Goal: Task Accomplishment & Management: Manage account settings

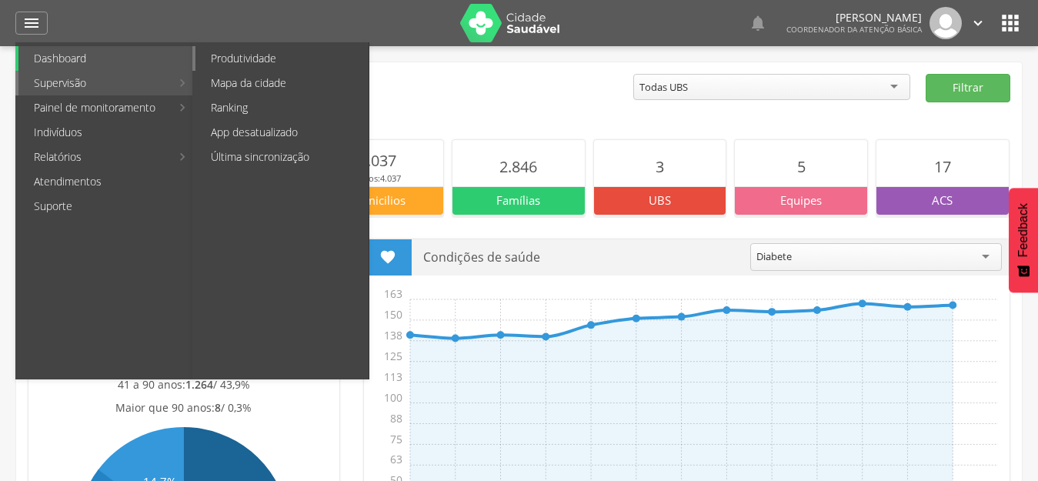
click at [264, 60] on link "Produtividade" at bounding box center [281, 58] width 173 height 25
type input "**********"
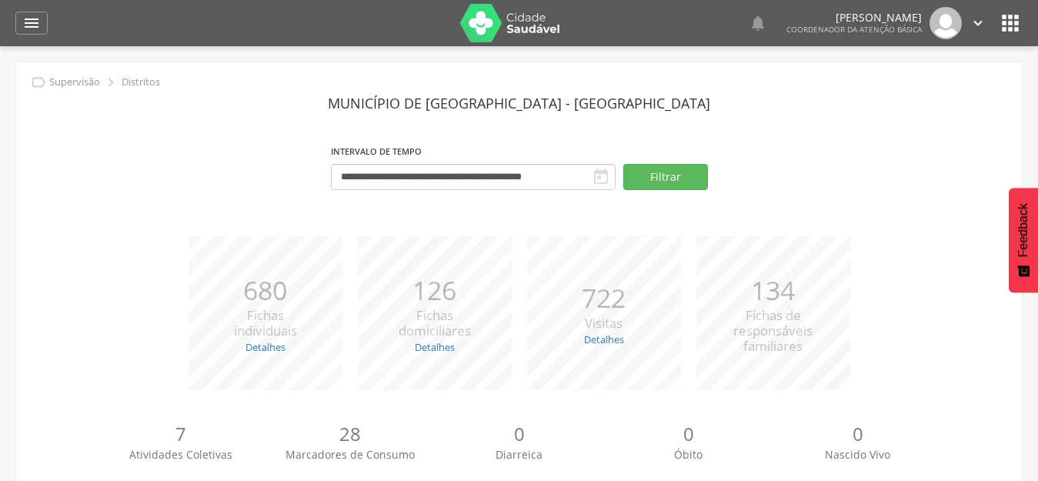
scroll to position [155, 0]
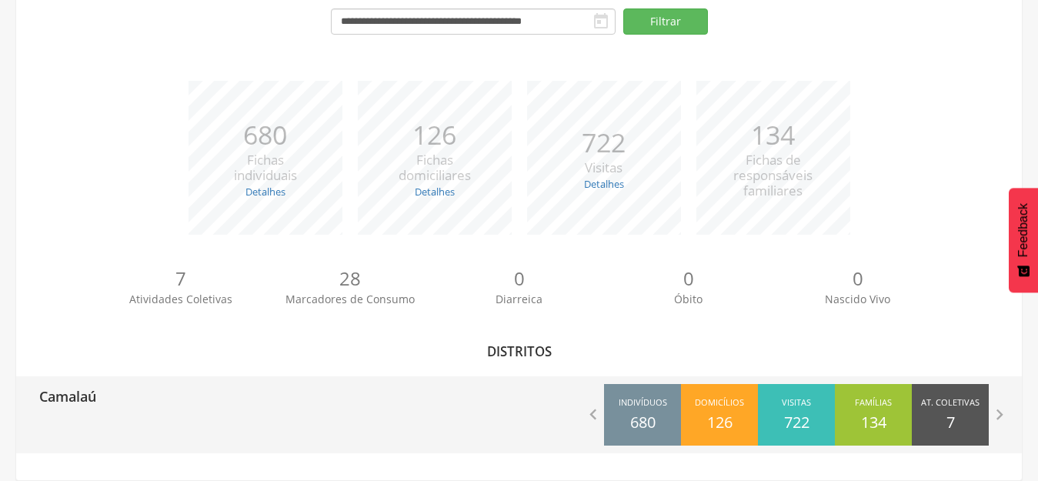
click at [97, 437] on div "Camalaú  Indivíduos 680 Domicílios 126 Visitas 722 Famílias 134 At. Coletivas …" at bounding box center [518, 414] width 1005 height 77
click at [187, 444] on div "Camalaú  Indivíduos 680 Domicílios 126 Visitas 722 Famílias 134 At. Coletivas …" at bounding box center [518, 414] width 1005 height 77
click at [93, 411] on div "Camalaú" at bounding box center [62, 395] width 68 height 38
type input "**********"
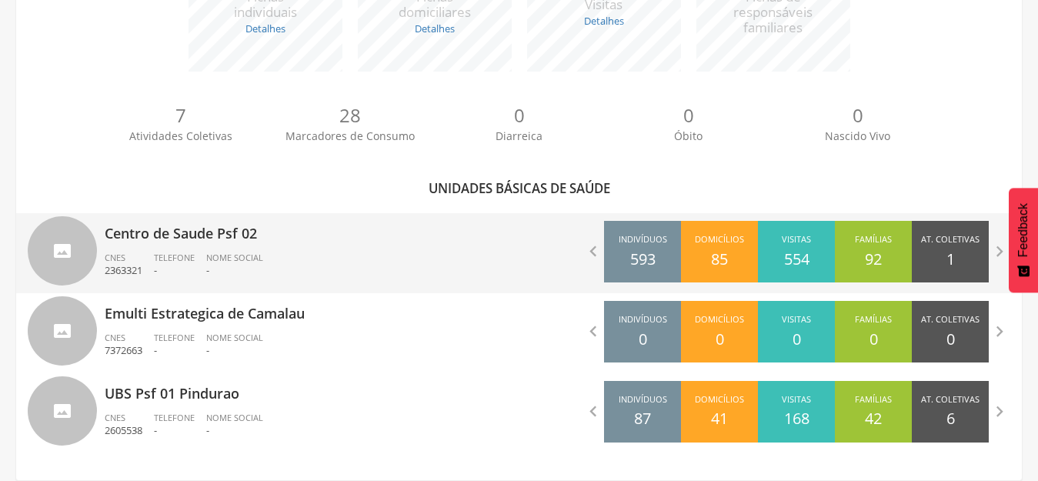
click at [245, 228] on p "Centro de Saude Psf 02" at bounding box center [306, 228] width 403 height 31
type input "**********"
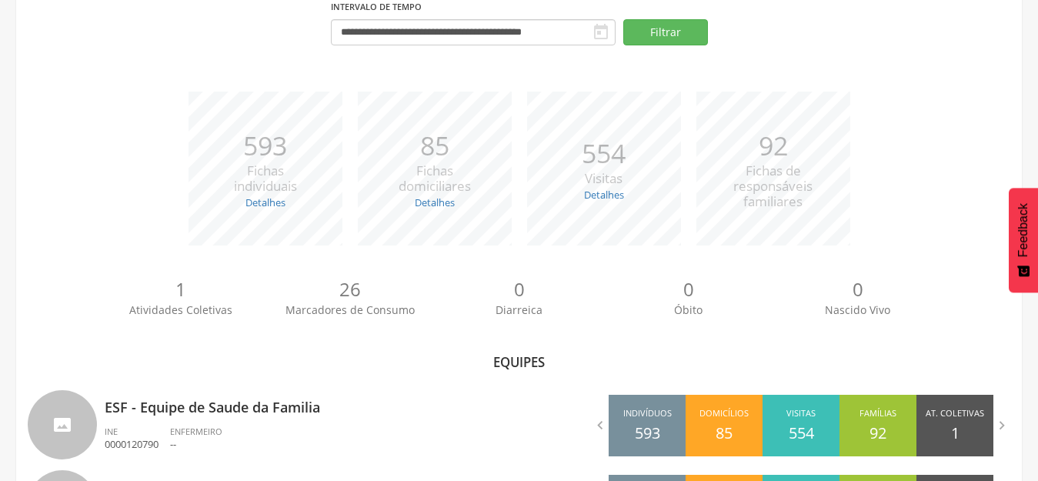
scroll to position [245, 0]
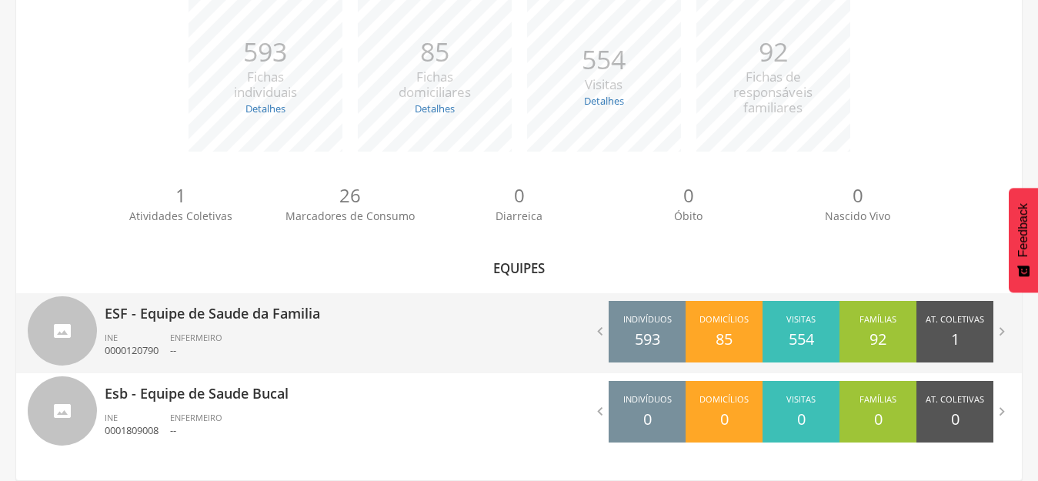
click at [232, 329] on div "ESF - Equipe de Saude da Familia INE 0000120790 ENFERMEIRO --" at bounding box center [306, 333] width 403 height 80
type input "**********"
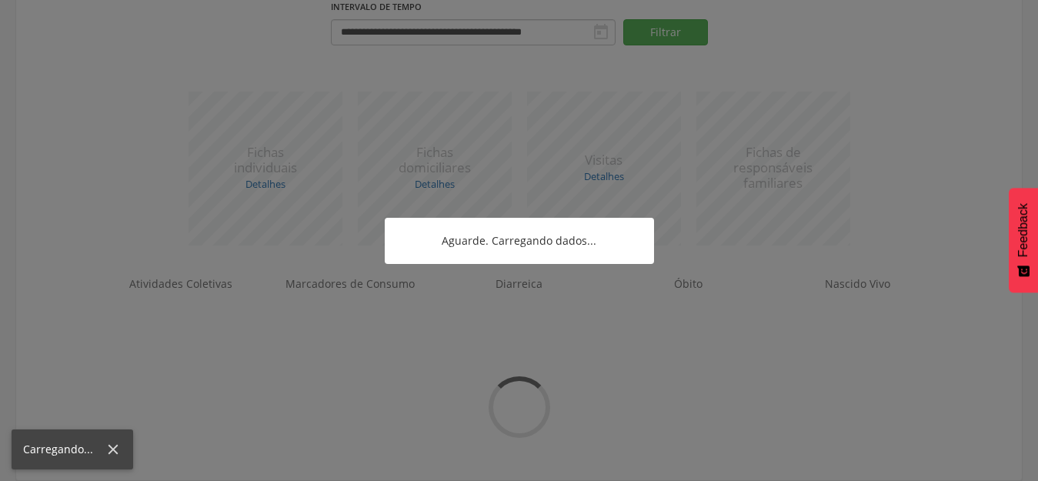
scroll to position [325, 0]
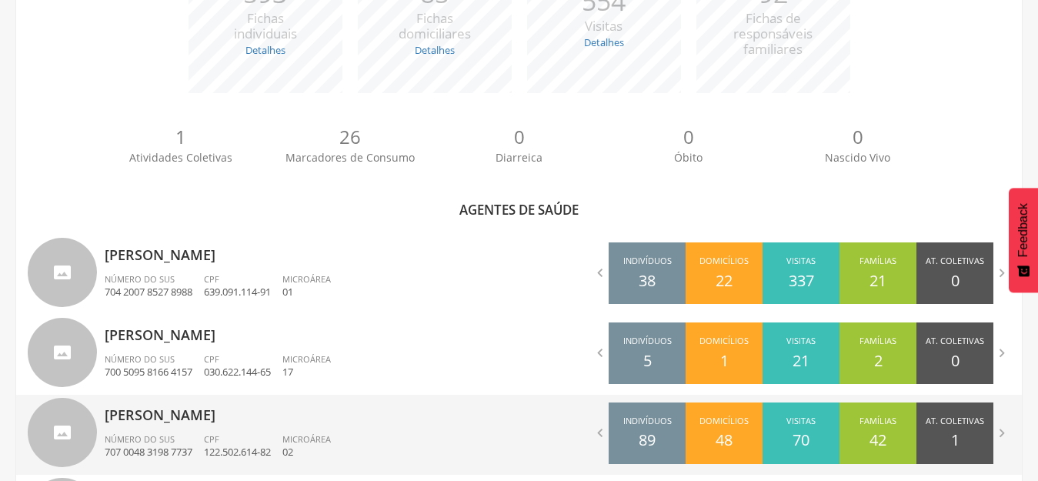
click at [262, 422] on p "[PERSON_NAME]" at bounding box center [306, 410] width 403 height 31
type input "**********"
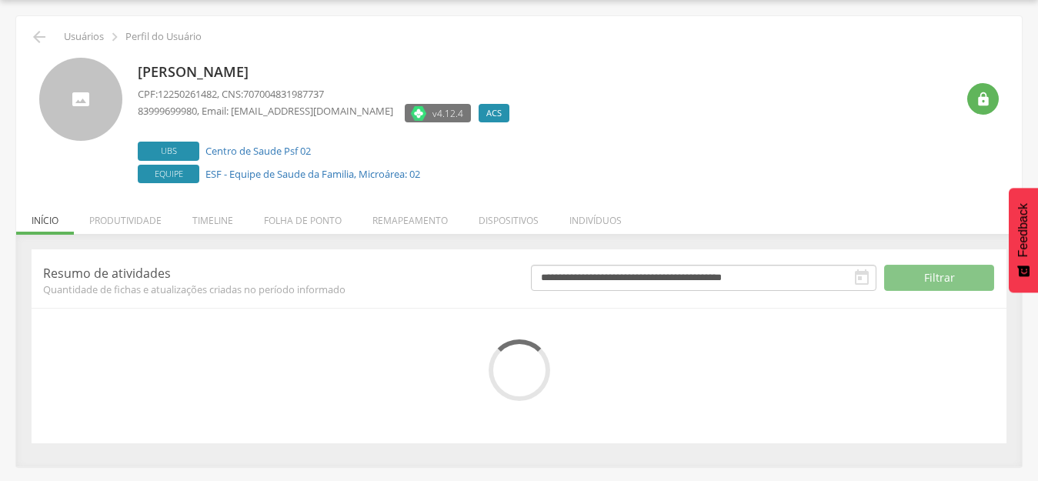
scroll to position [175, 0]
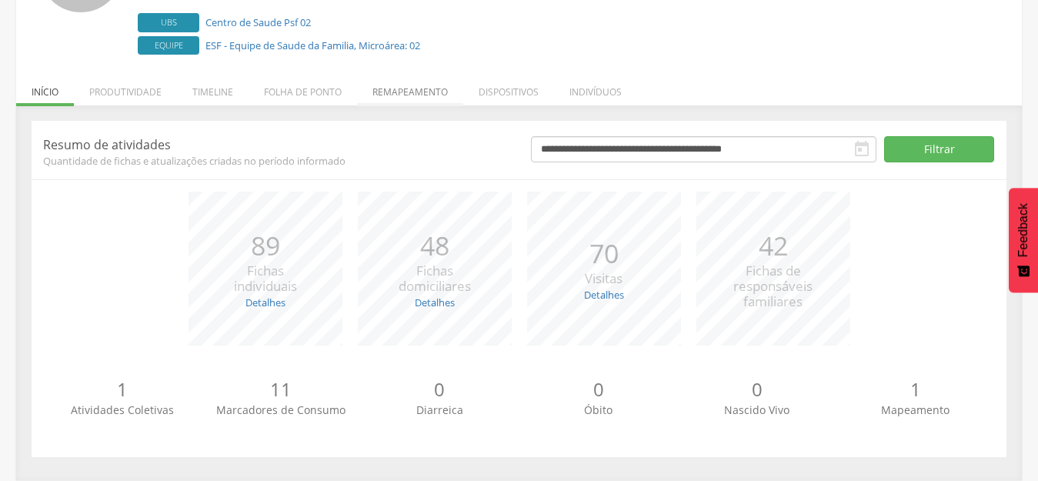
click at [420, 83] on li "Remapeamento" at bounding box center [410, 88] width 106 height 36
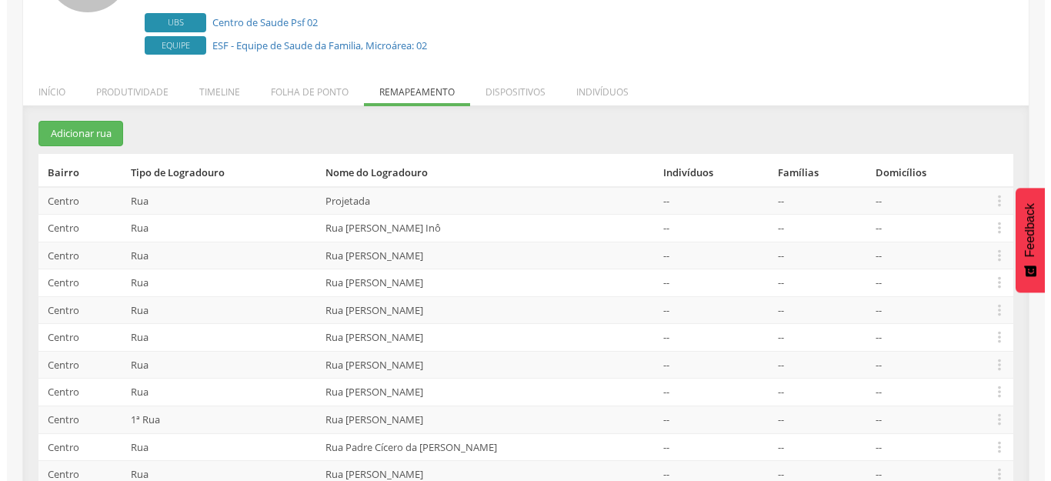
scroll to position [317, 0]
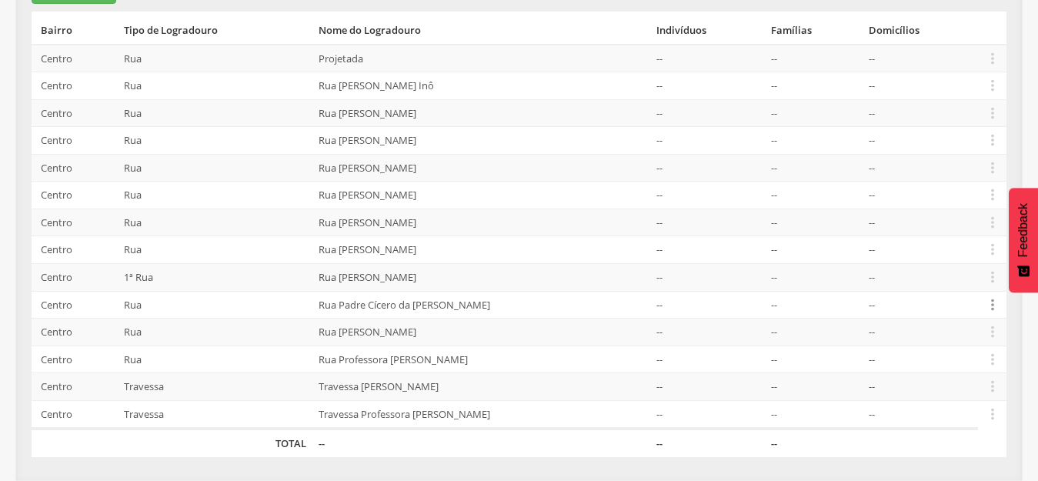
click at [991, 305] on icon "" at bounding box center [992, 304] width 17 height 17
click at [955, 248] on link "Desalocar famílias" at bounding box center [939, 243] width 122 height 19
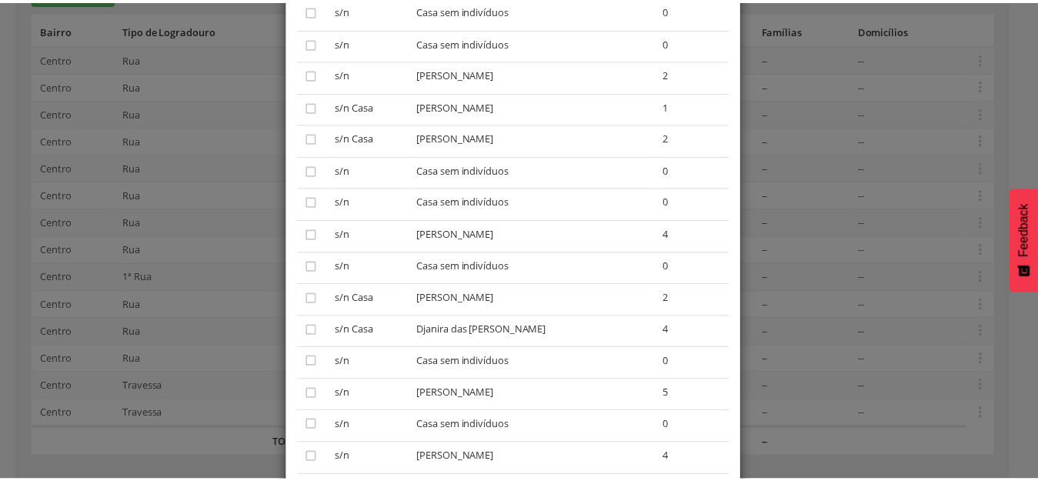
scroll to position [0, 0]
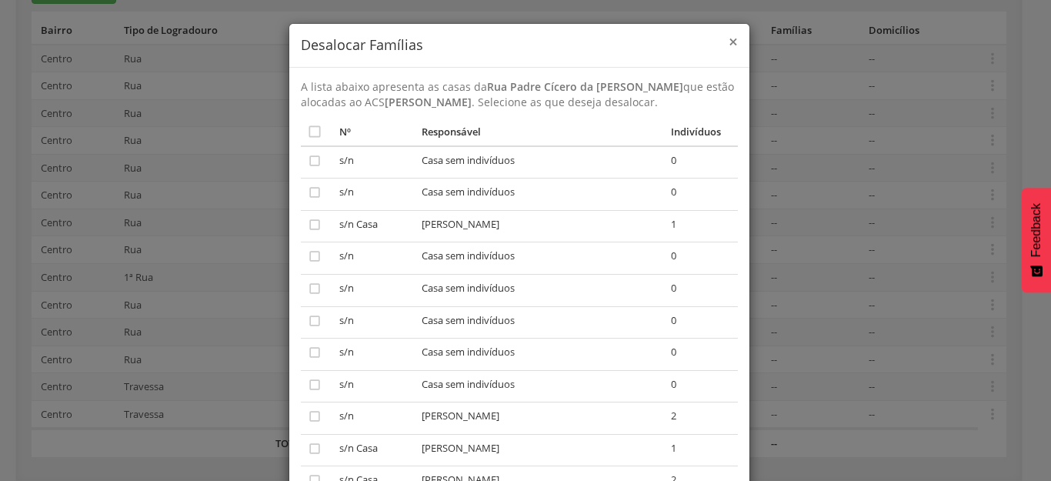
click at [729, 39] on span "×" at bounding box center [732, 42] width 9 height 22
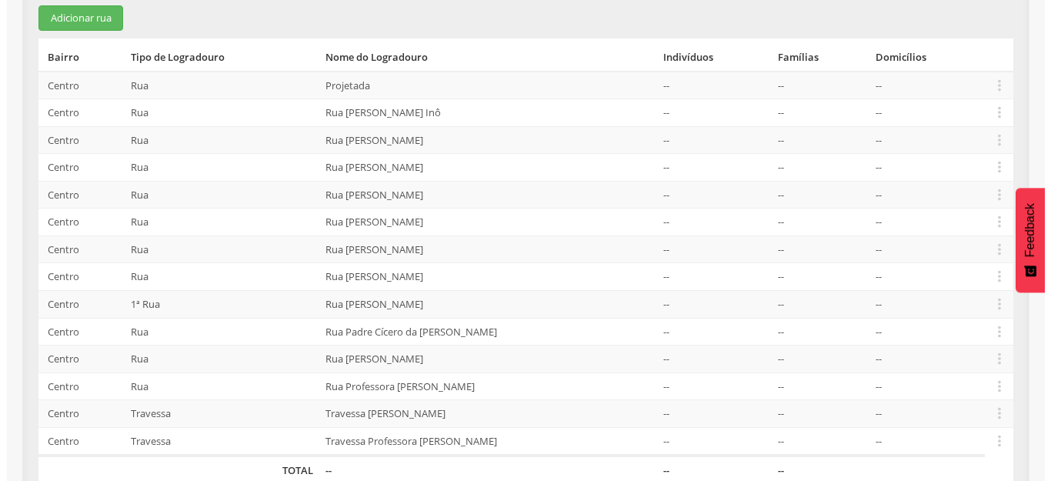
scroll to position [317, 0]
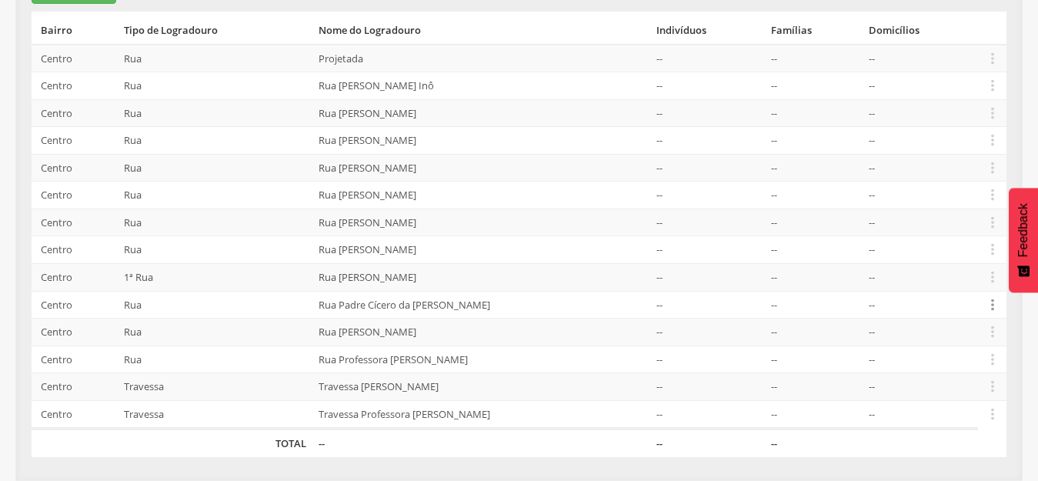
click at [996, 307] on icon "" at bounding box center [992, 304] width 17 height 17
click at [950, 245] on link "Desalocar famílias" at bounding box center [939, 243] width 122 height 19
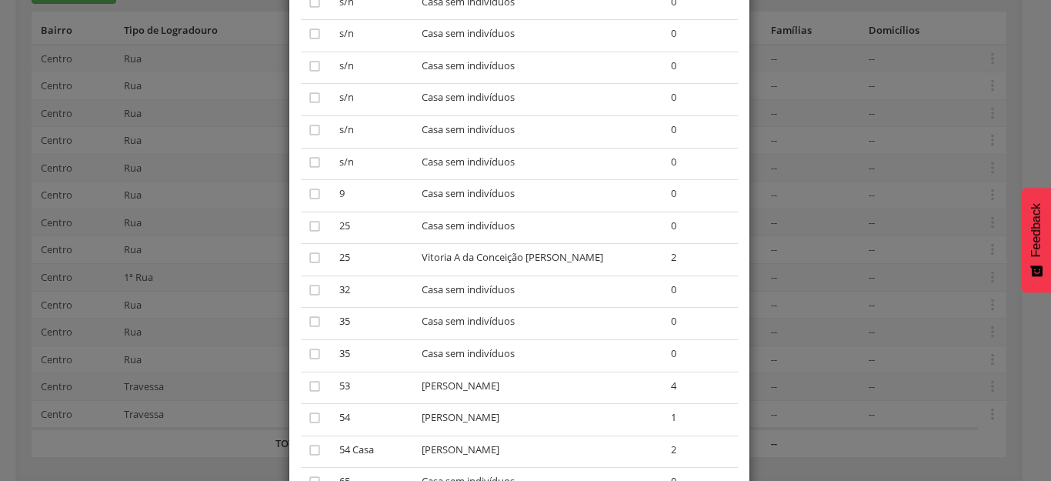
scroll to position [1538, 0]
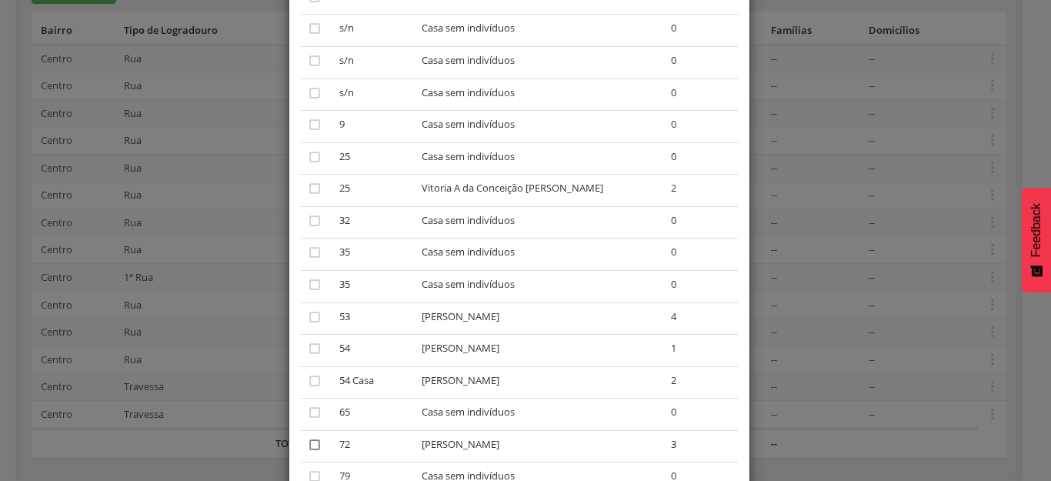
click at [307, 444] on icon "" at bounding box center [314, 444] width 15 height 15
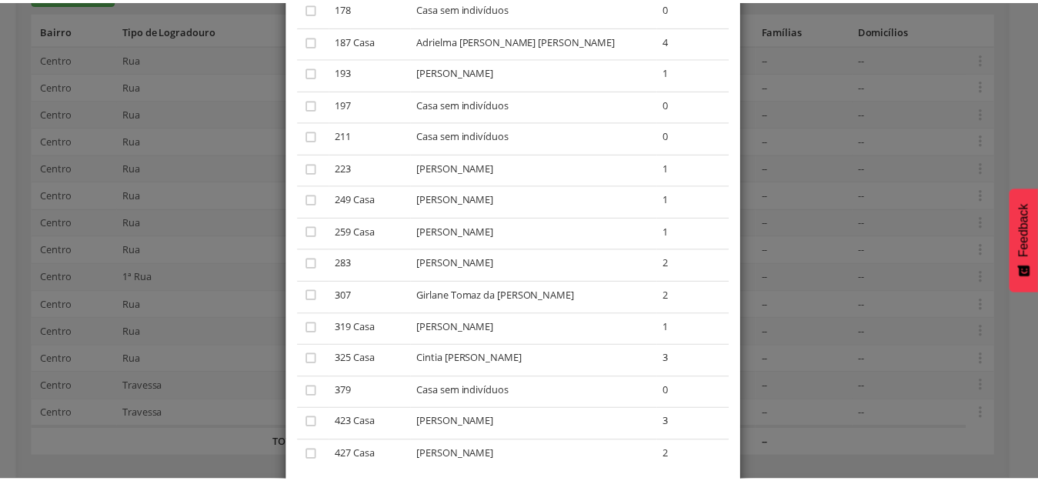
scroll to position [2419, 0]
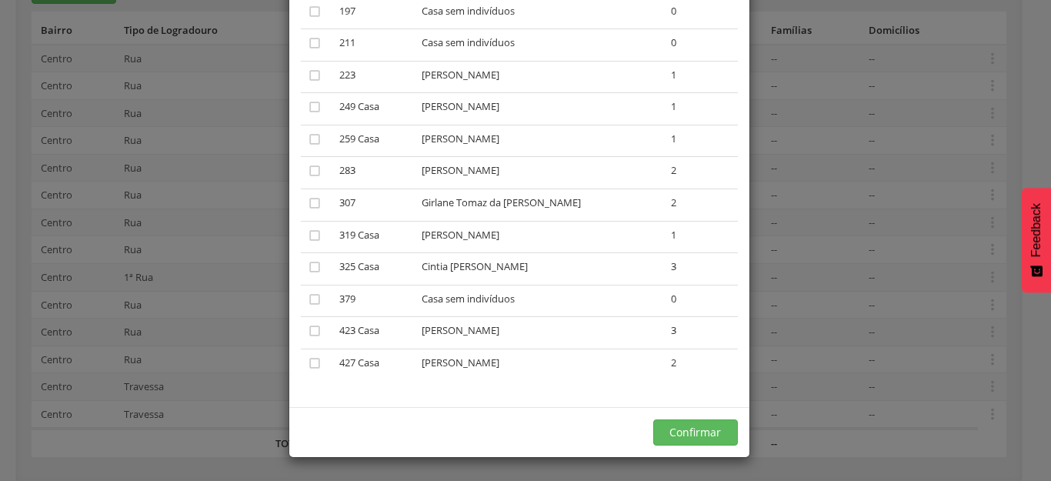
click at [681, 451] on div "Confirmar" at bounding box center [519, 432] width 460 height 50
click at [685, 435] on button "Confirmar" at bounding box center [695, 432] width 85 height 26
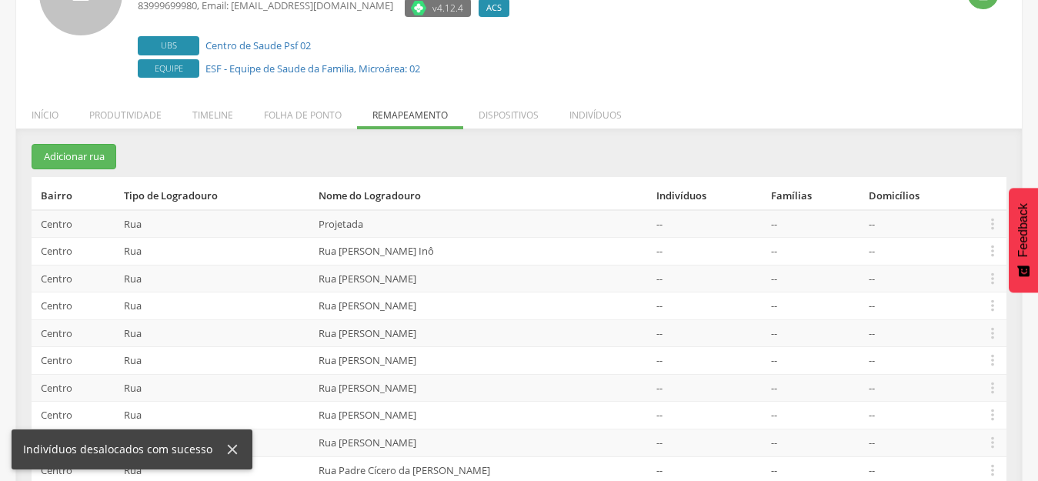
scroll to position [0, 0]
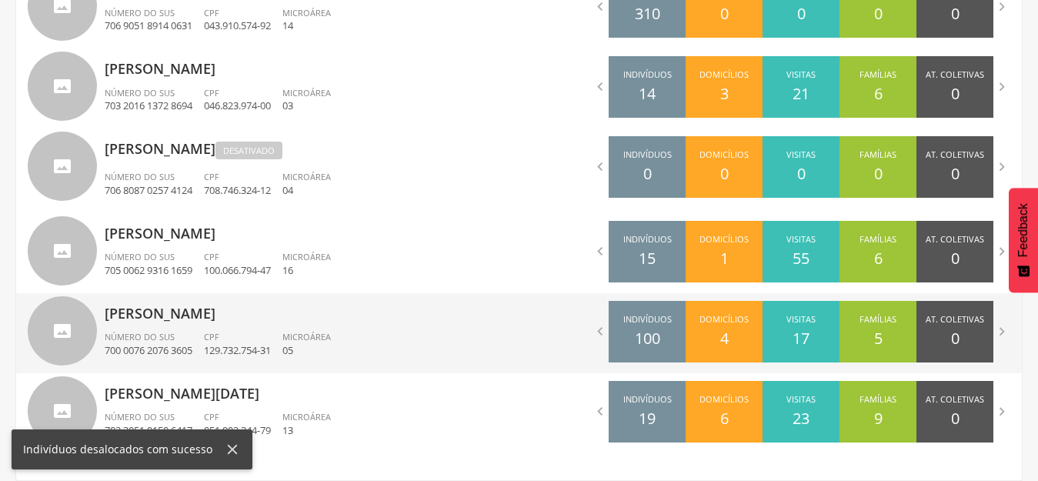
click at [165, 318] on p "[PERSON_NAME]" at bounding box center [306, 308] width 403 height 31
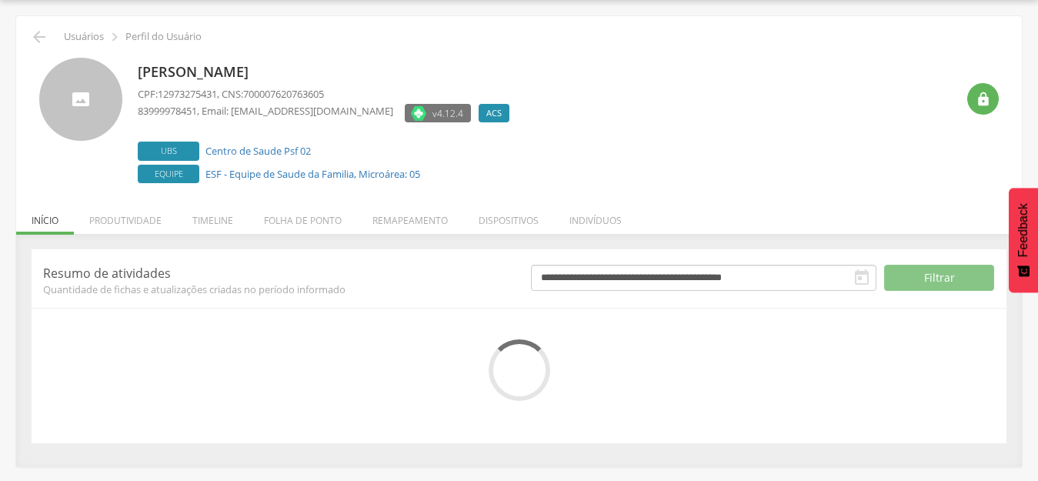
scroll to position [175, 0]
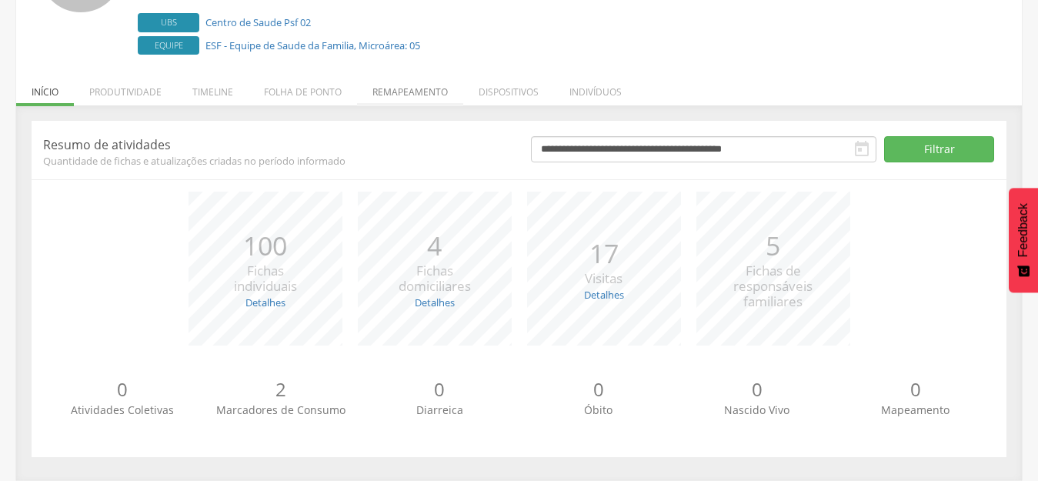
click at [419, 87] on li "Remapeamento" at bounding box center [410, 88] width 106 height 36
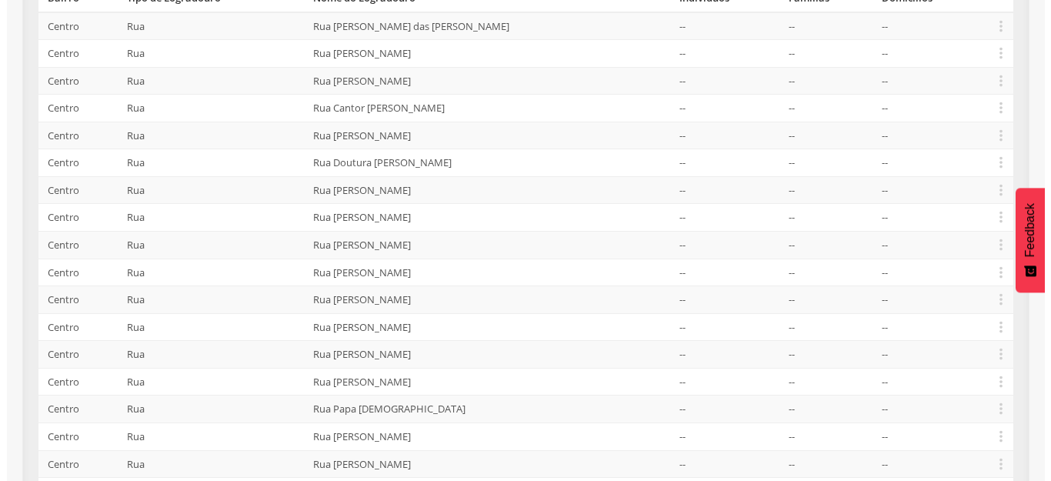
scroll to position [278, 0]
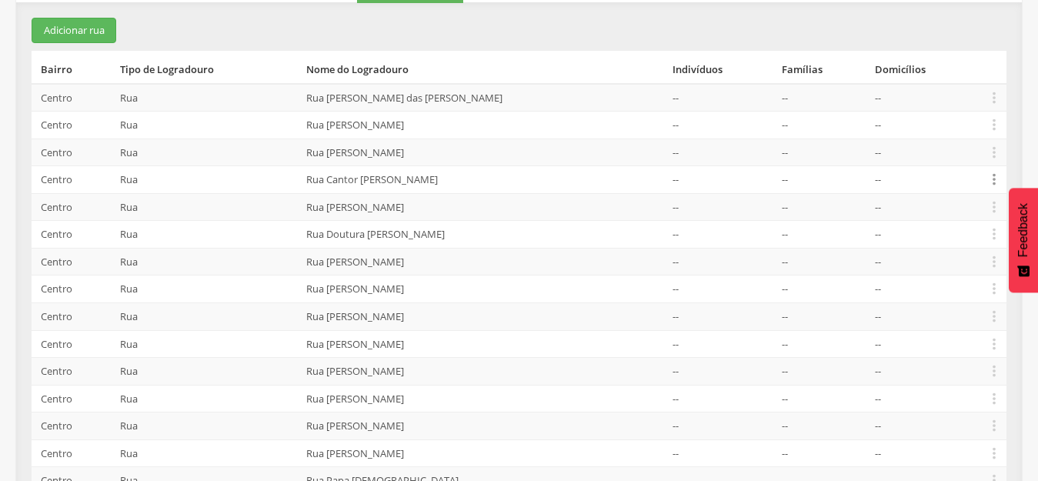
click at [997, 180] on icon "" at bounding box center [993, 179] width 17 height 17
click at [941, 101] on link "Alocar famílias" at bounding box center [941, 100] width 122 height 19
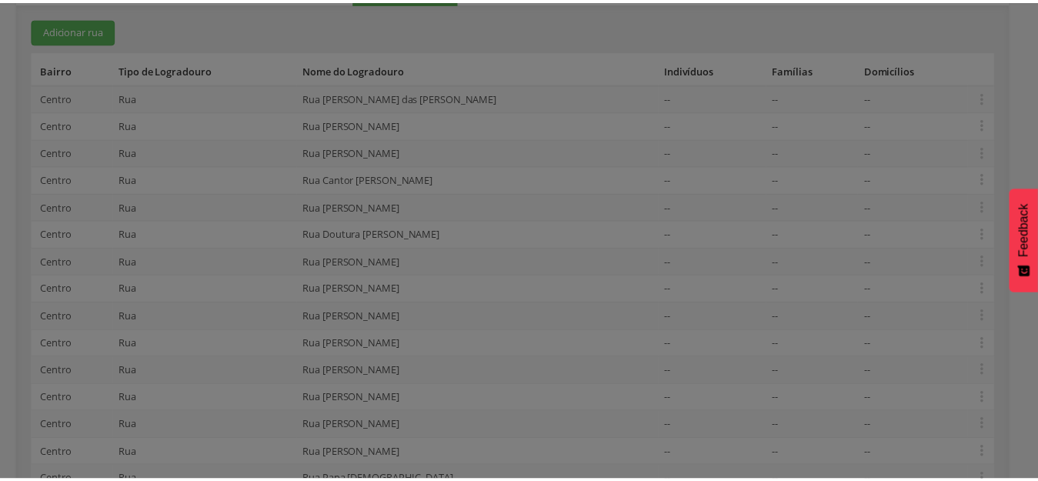
scroll to position [0, 0]
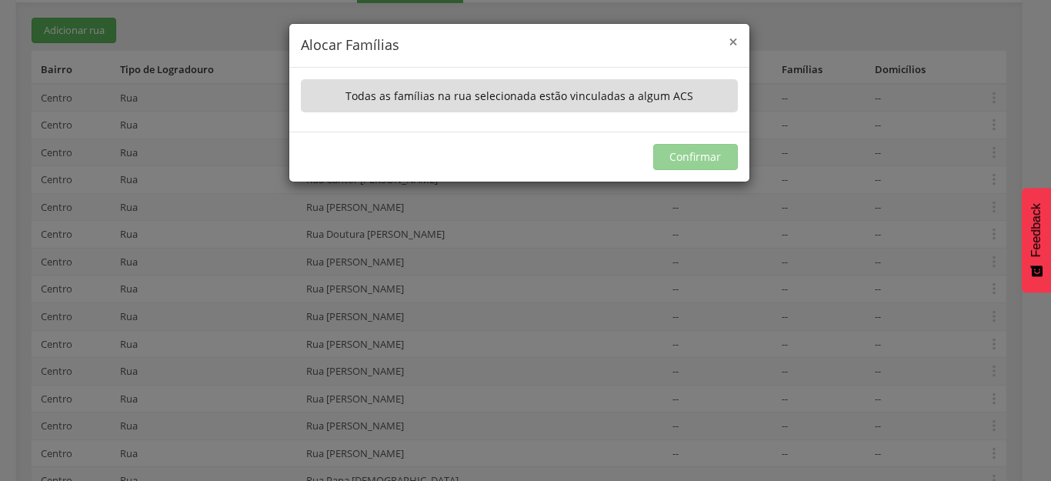
click at [731, 40] on span "×" at bounding box center [732, 42] width 9 height 22
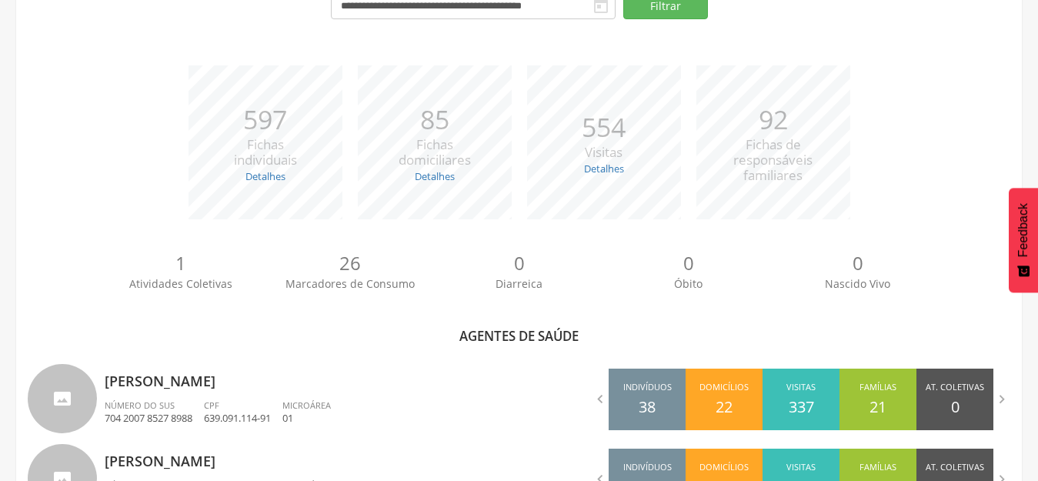
scroll to position [508, 0]
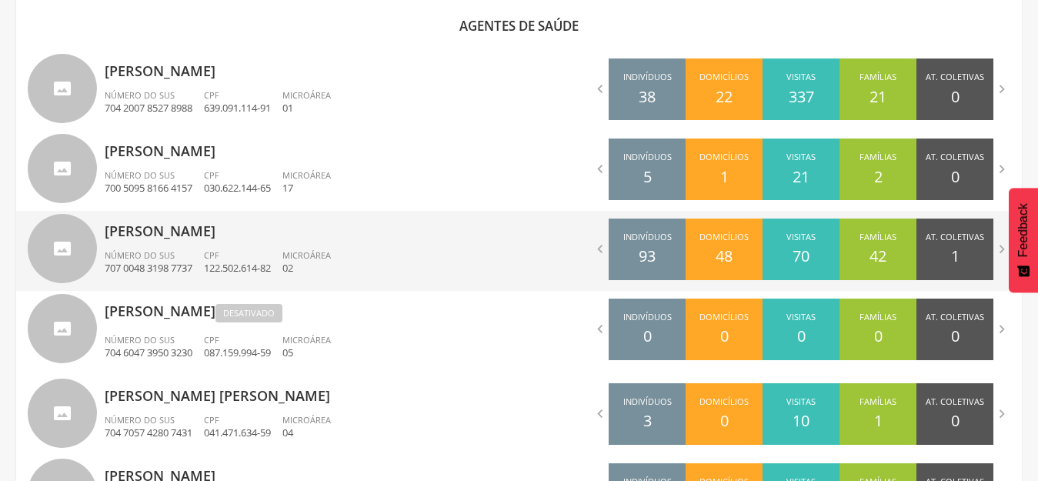
click at [144, 235] on p "[PERSON_NAME]" at bounding box center [306, 226] width 403 height 31
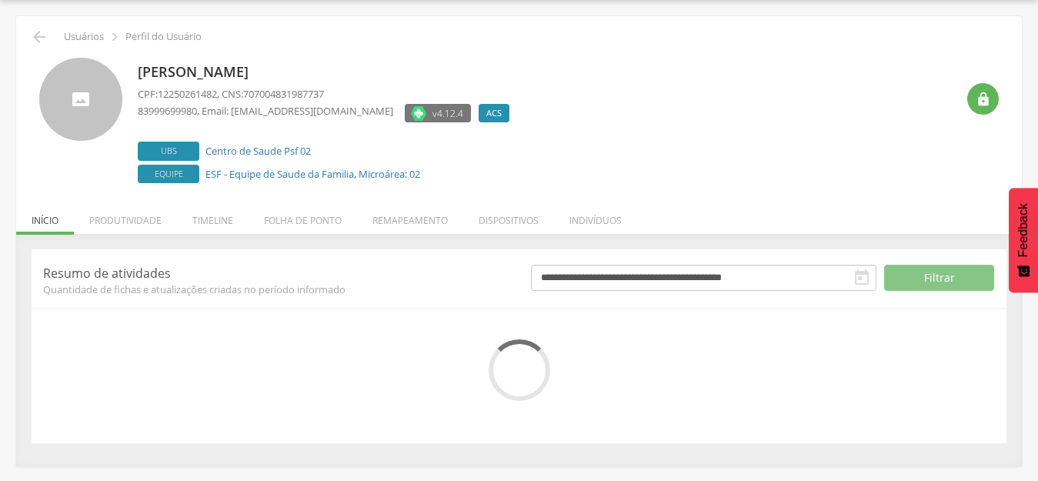
scroll to position [175, 0]
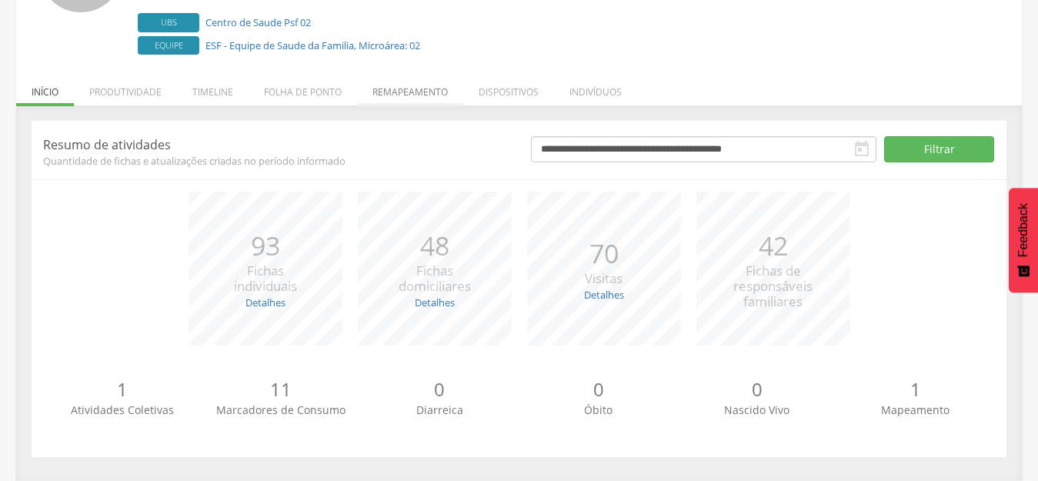
click at [400, 98] on li "Remapeamento" at bounding box center [410, 88] width 106 height 36
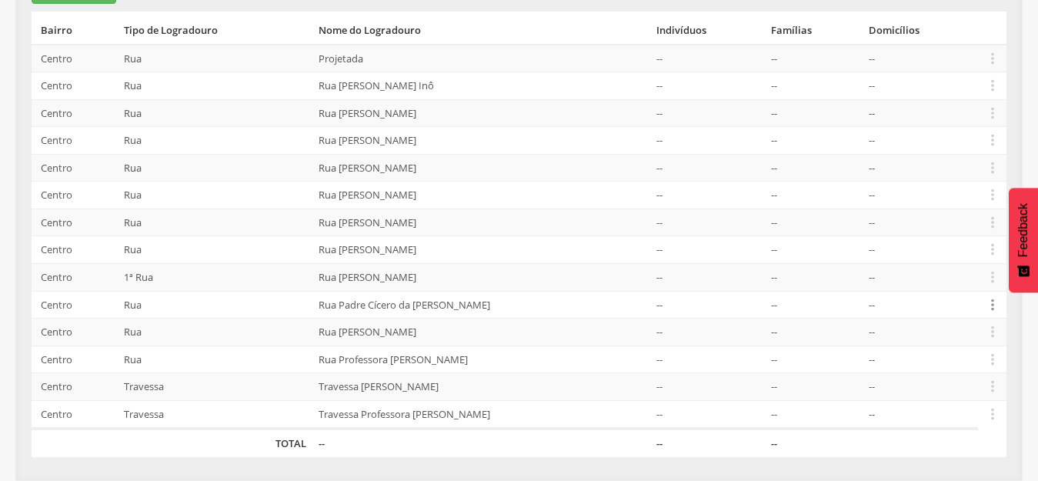
click at [988, 305] on icon "" at bounding box center [992, 304] width 17 height 17
click at [931, 227] on link "Alocar famílias" at bounding box center [939, 224] width 122 height 19
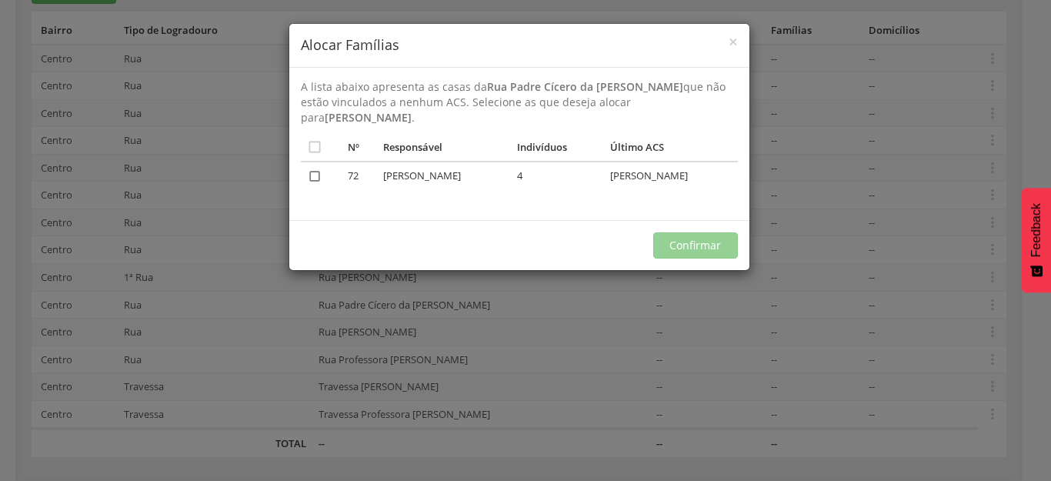
click at [312, 174] on icon "" at bounding box center [314, 175] width 15 height 15
click at [695, 242] on button "Confirmar" at bounding box center [695, 245] width 85 height 26
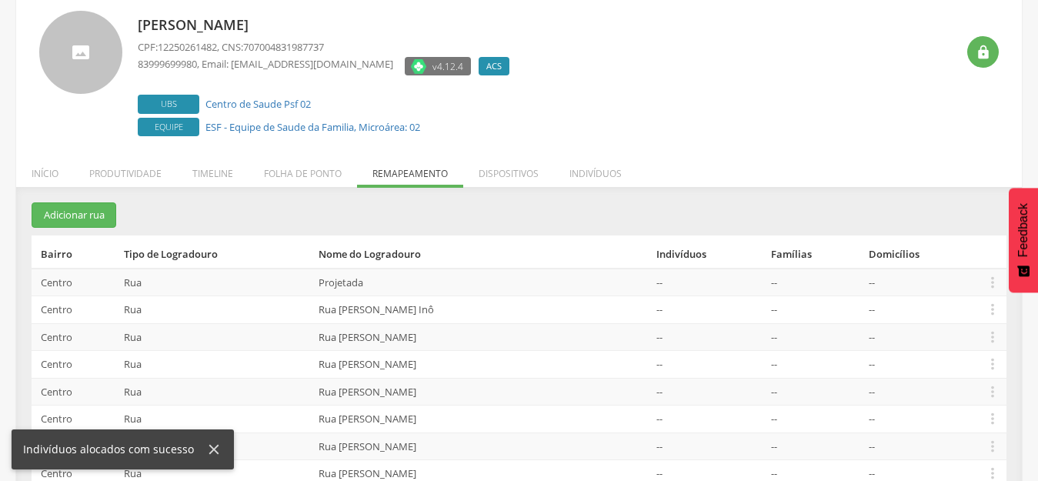
scroll to position [0, 0]
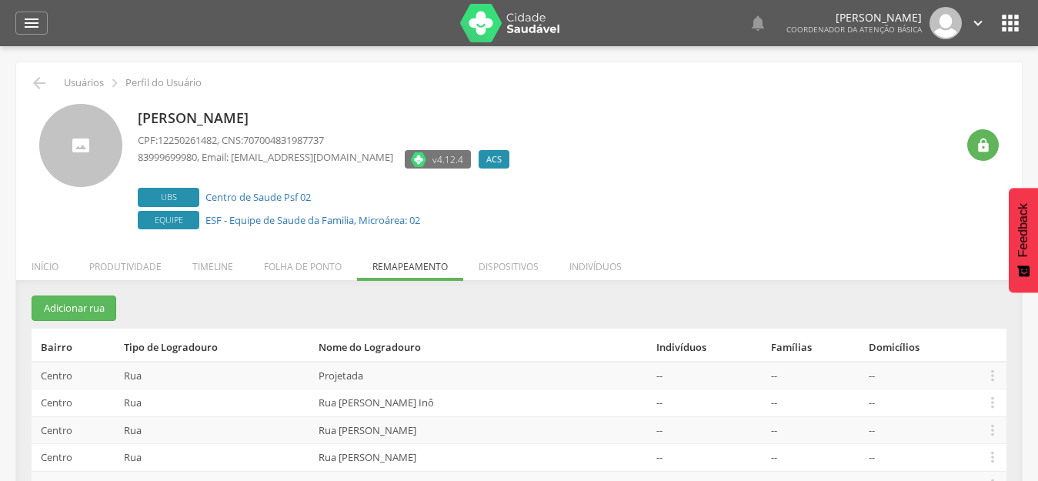
click at [690, 204] on div "[PERSON_NAME] CPF: 12250261482 , CNS: 707004831987737 83999699980 , Email: [EMA…" at bounding box center [547, 168] width 818 height 129
click at [1014, 26] on icon "" at bounding box center [1010, 23] width 25 height 25
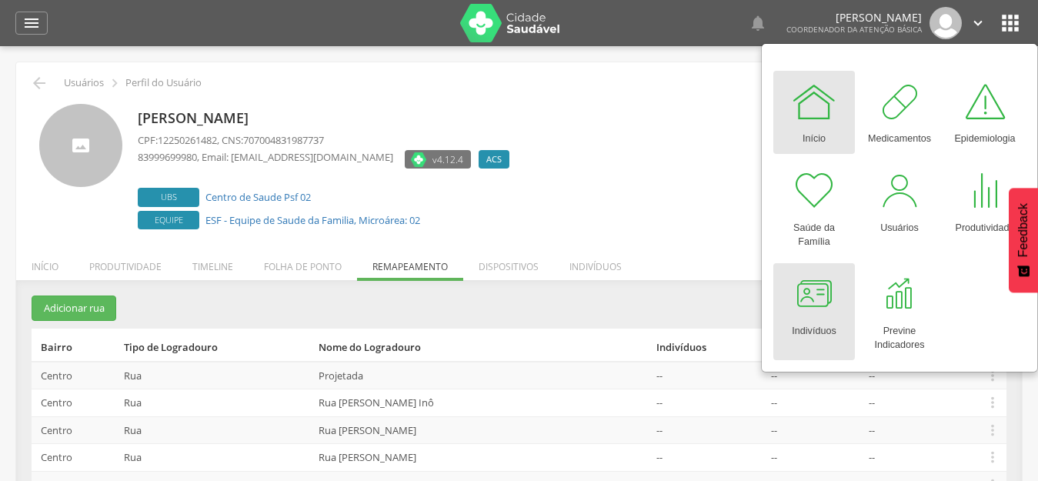
click at [836, 302] on div at bounding box center [814, 294] width 46 height 46
